Goal: Check status: Check status

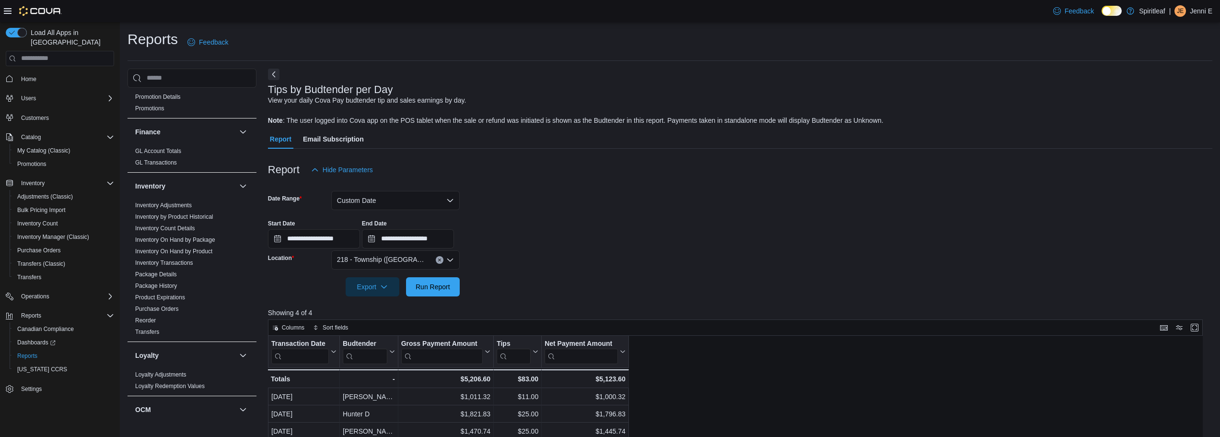
scroll to position [336, 0]
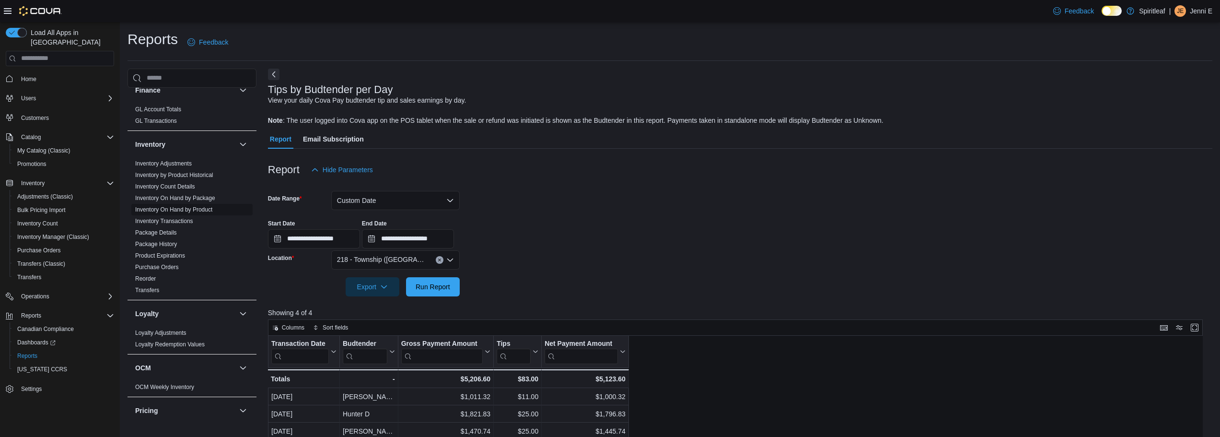
click at [204, 206] on link "Inventory On Hand by Product" at bounding box center [173, 209] width 77 height 7
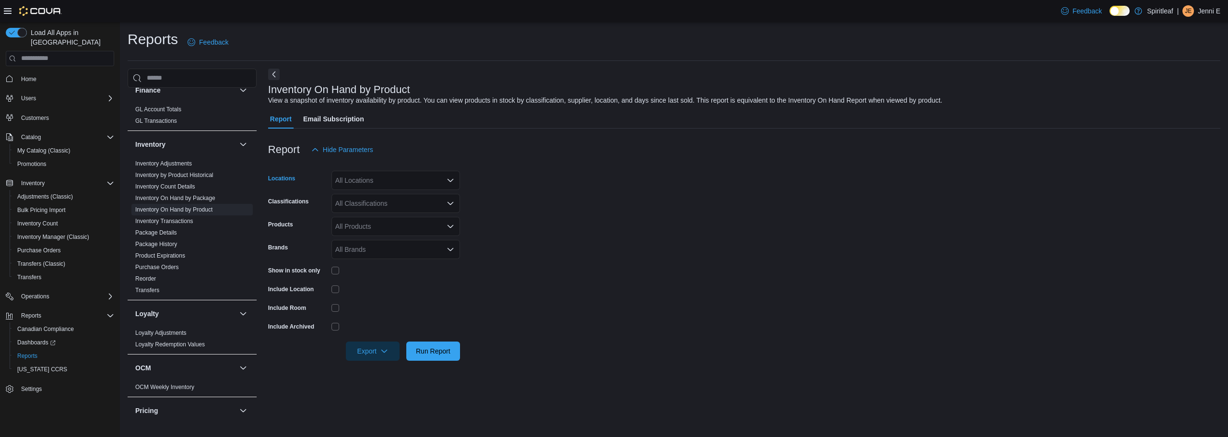
click at [407, 182] on div "All Locations" at bounding box center [395, 180] width 129 height 19
type input "***"
click at [404, 196] on span "218 - Township ([GEOGRAPHIC_DATA])" at bounding box center [426, 197] width 121 height 10
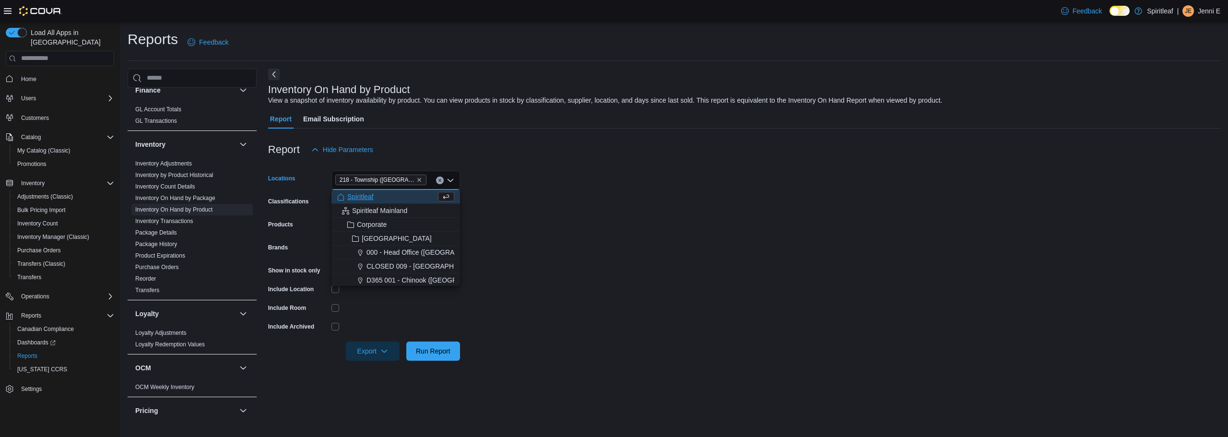
click at [416, 150] on div "Report Hide Parameters" at bounding box center [744, 149] width 952 height 19
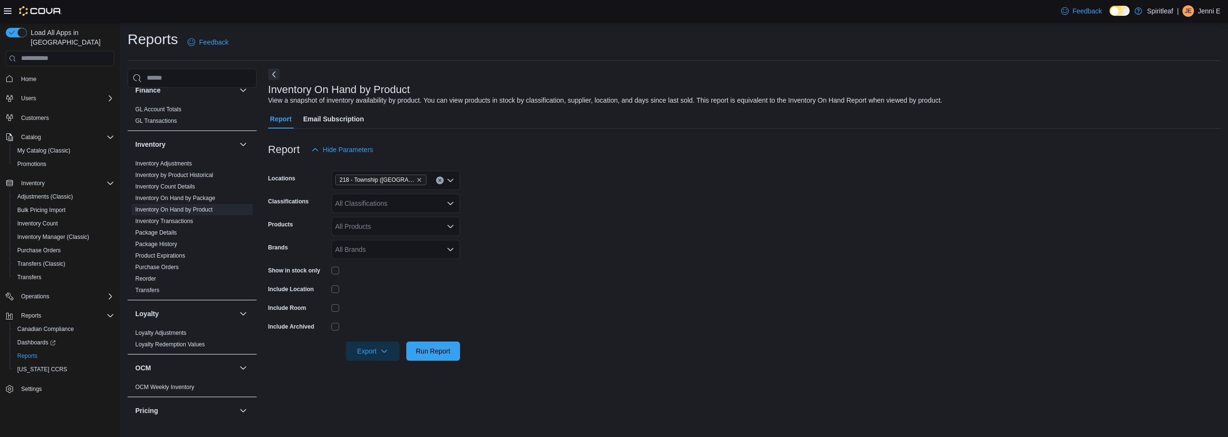
click at [384, 201] on div "All Classifications" at bounding box center [395, 203] width 129 height 19
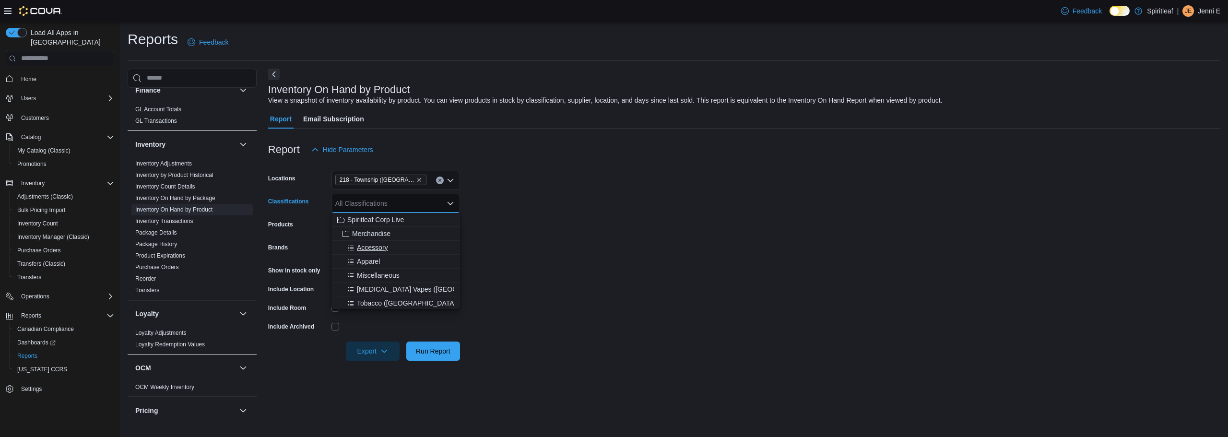
click at [386, 246] on span "Accessory" at bounding box center [372, 248] width 31 height 10
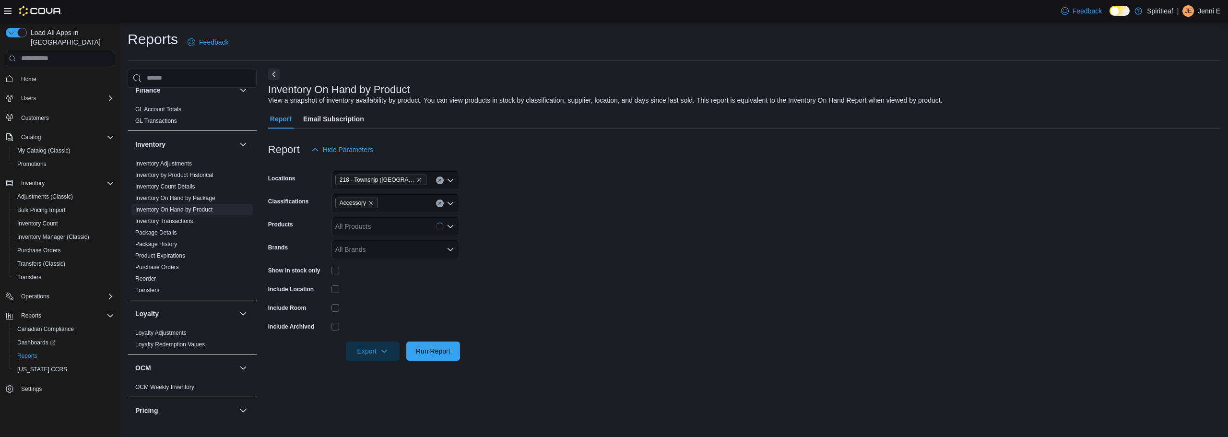
click at [521, 149] on div "Report Hide Parameters" at bounding box center [744, 149] width 952 height 19
click at [433, 347] on span "Run Report" at bounding box center [433, 351] width 35 height 10
